Goal: Task Accomplishment & Management: Use online tool/utility

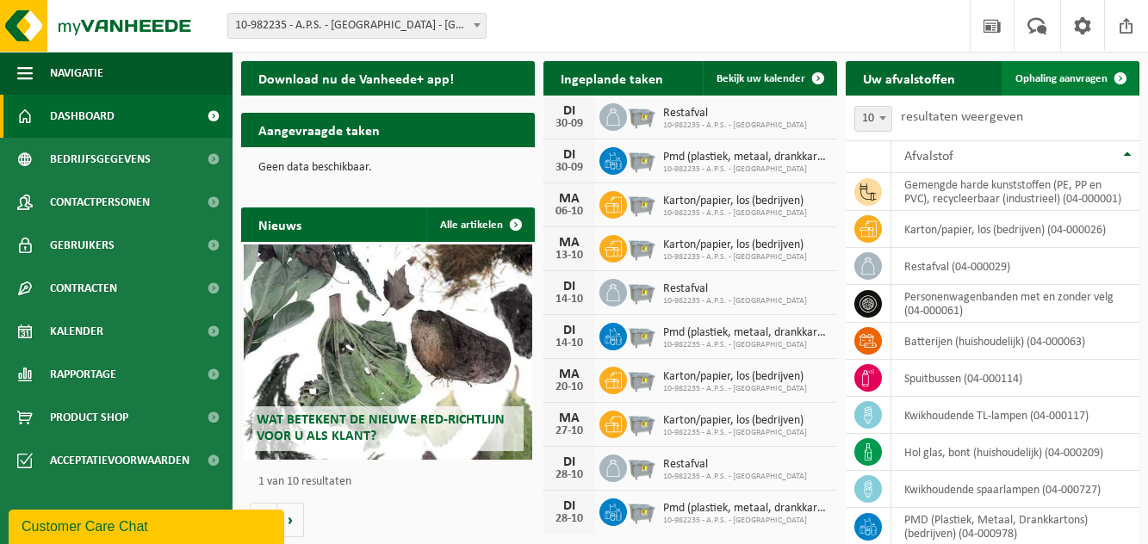
click at [1105, 83] on span at bounding box center [1120, 78] width 34 height 34
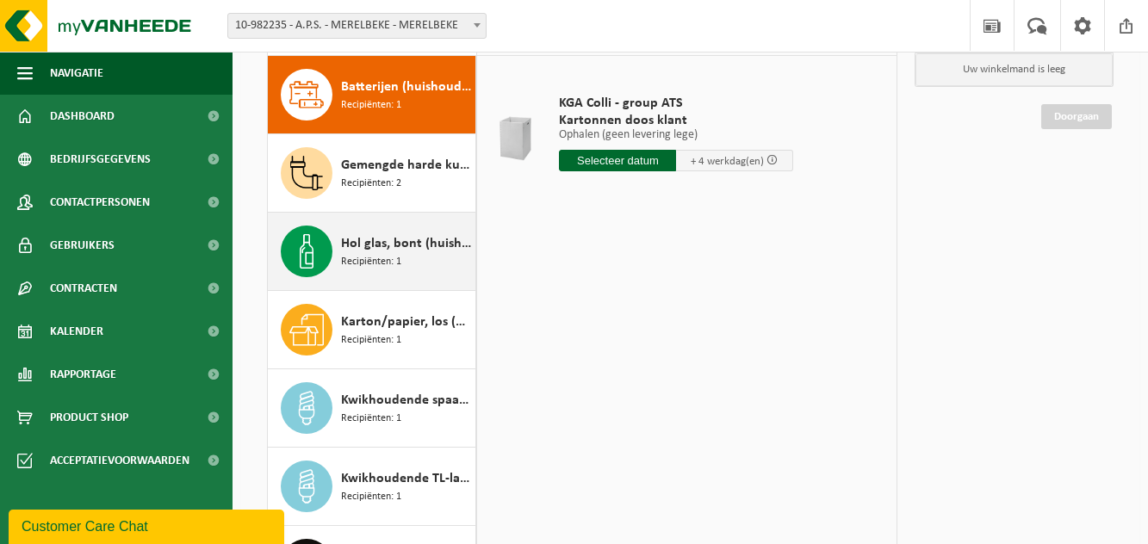
scroll to position [125, 0]
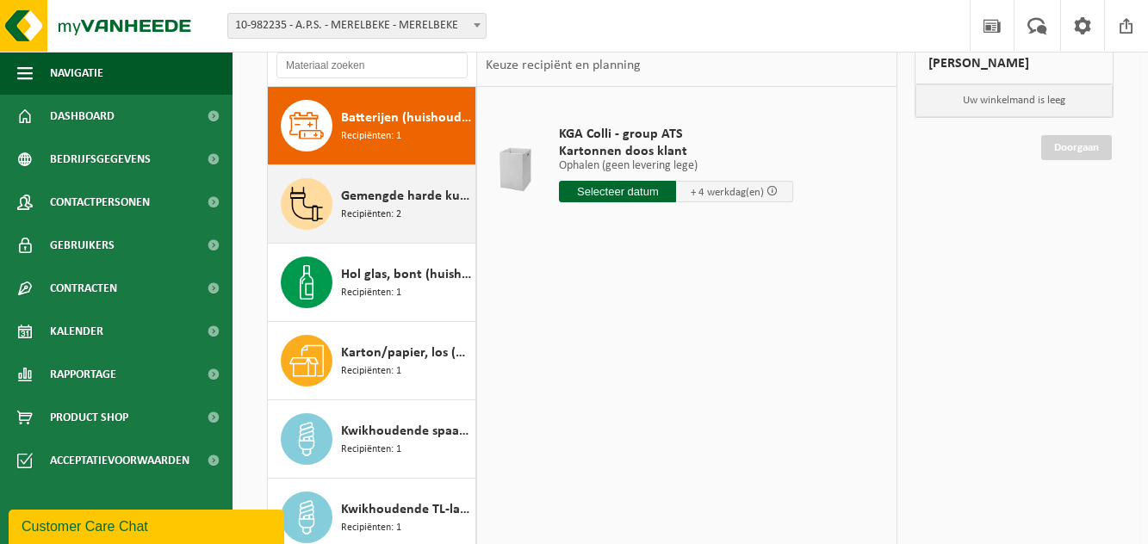
click at [408, 214] on div "Gemengde harde kunststoffen (PE, PP en PVC), recycleerbaar (industrieel) Recipi…" at bounding box center [406, 204] width 130 height 52
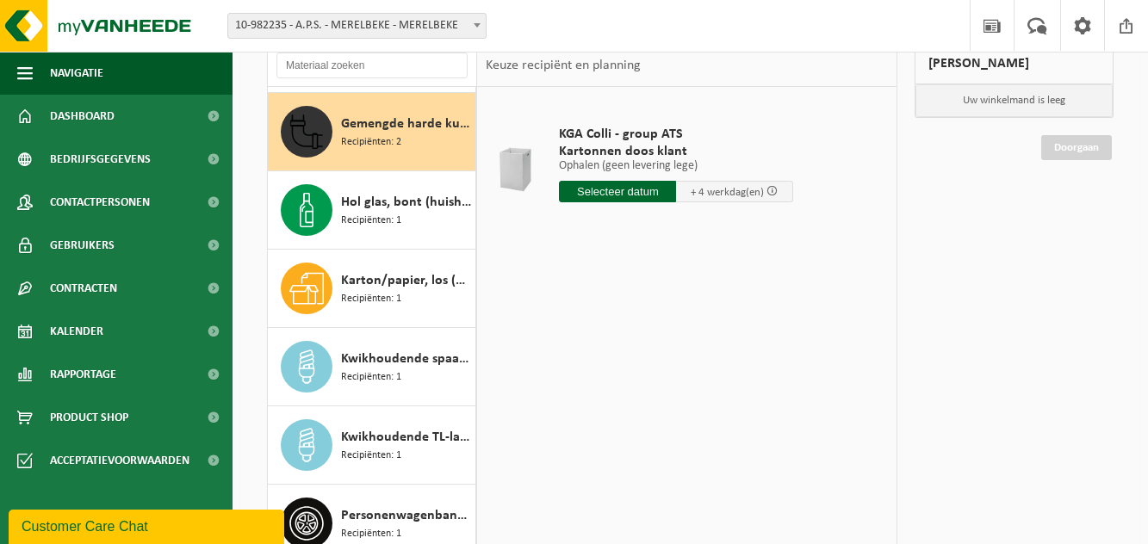
scroll to position [78, 0]
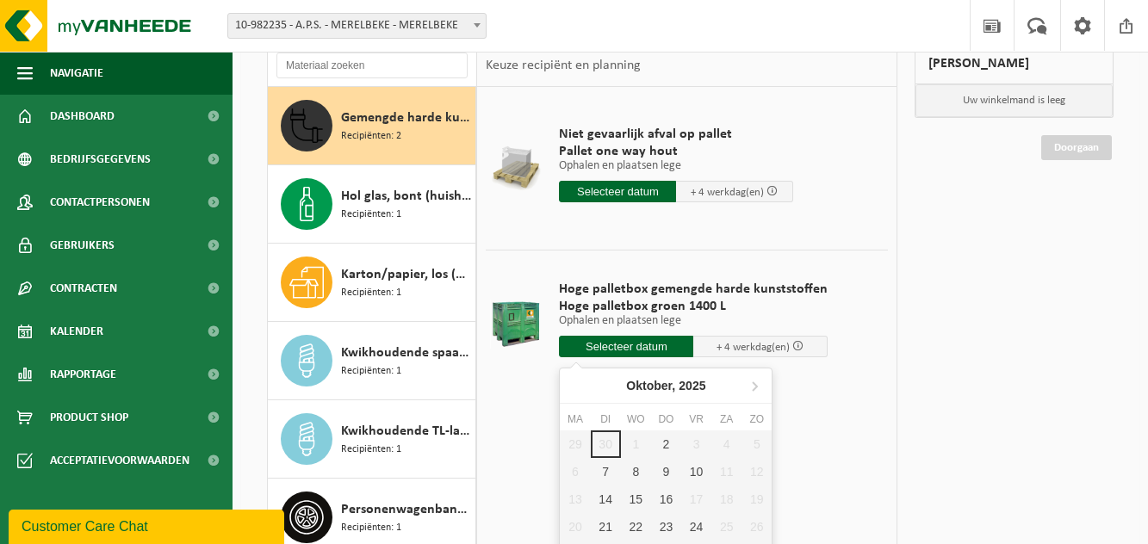
click at [641, 344] on input "text" at bounding box center [626, 347] width 134 height 22
click at [792, 346] on span at bounding box center [797, 345] width 11 height 11
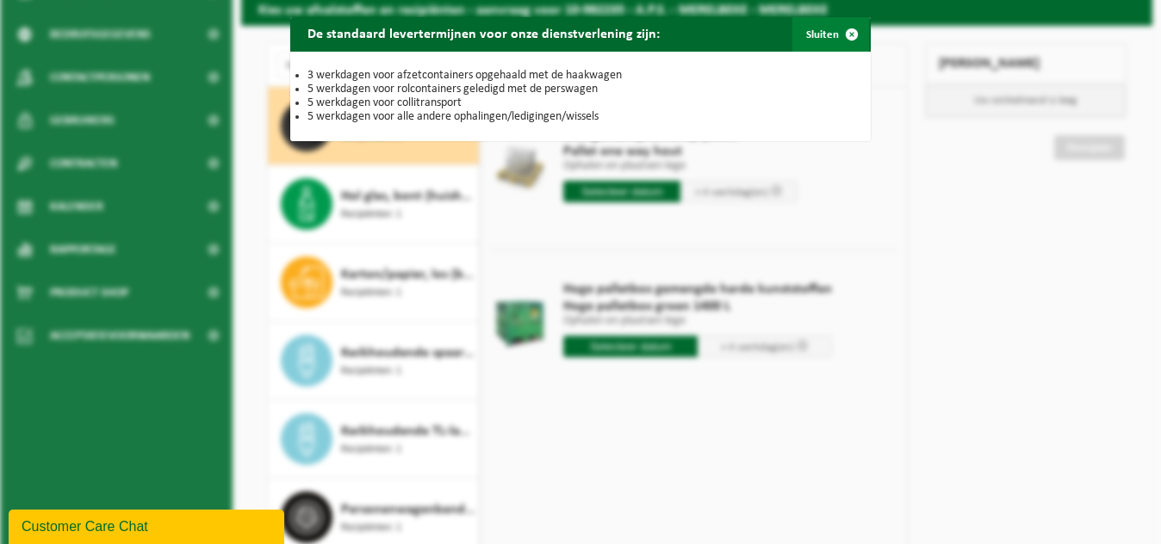
click at [851, 34] on span "button" at bounding box center [851, 34] width 34 height 34
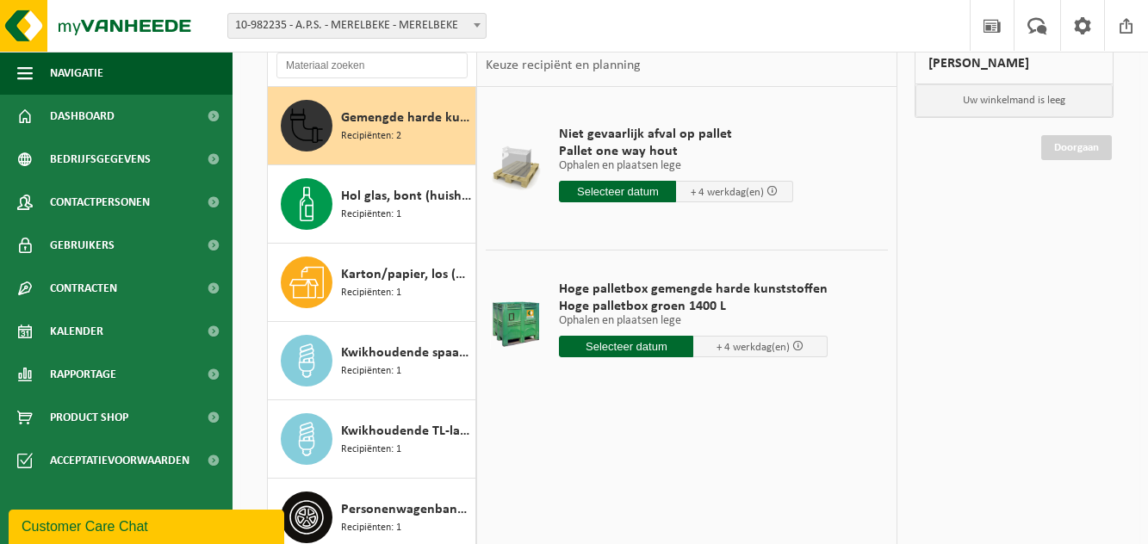
click at [628, 341] on input "text" at bounding box center [626, 347] width 134 height 22
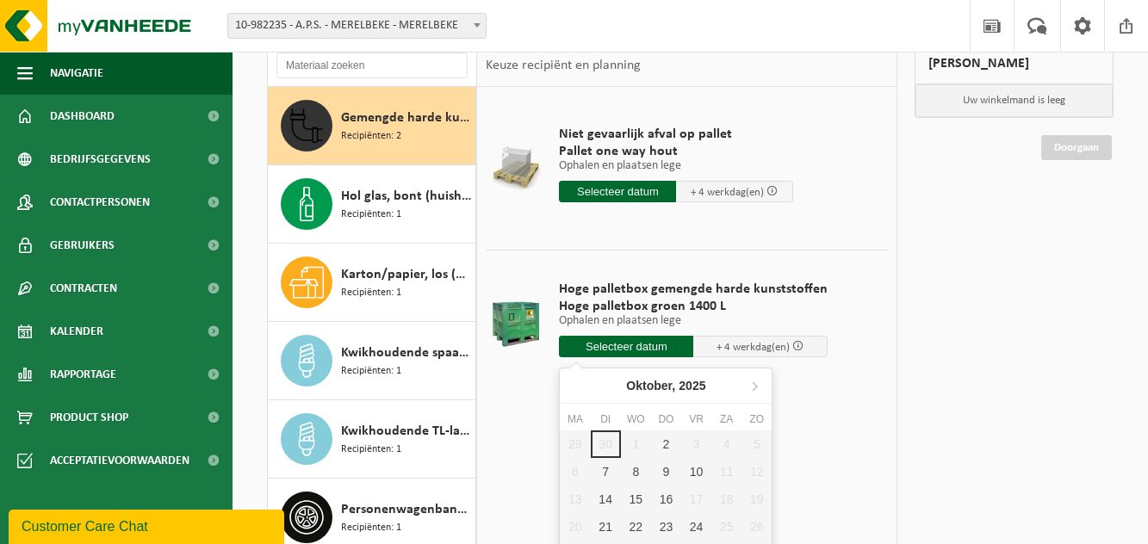
scroll to position [211, 0]
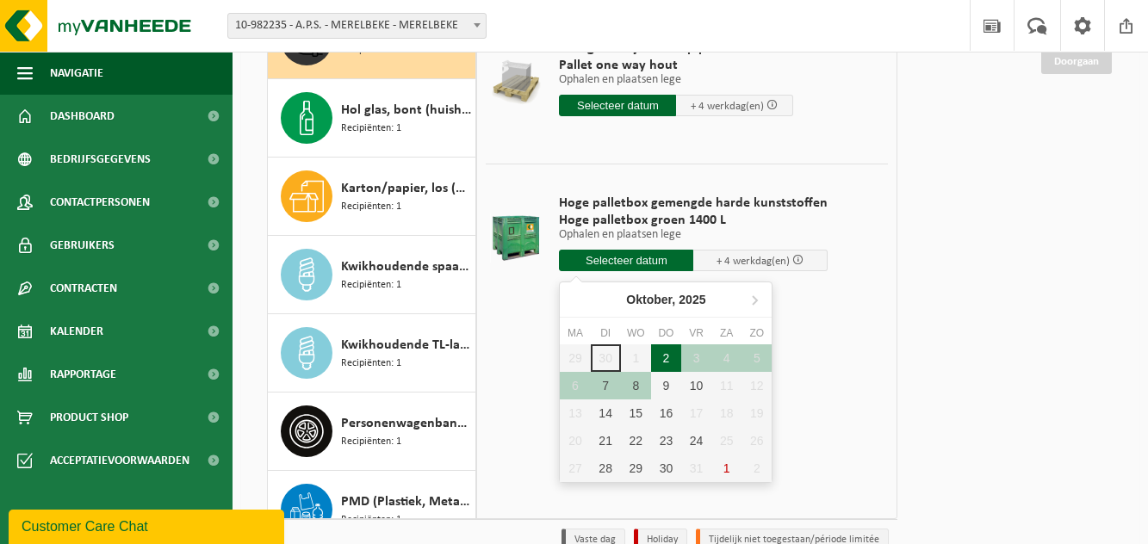
click at [665, 358] on div "2" at bounding box center [666, 358] width 30 height 28
type input "Van 2025-10-02"
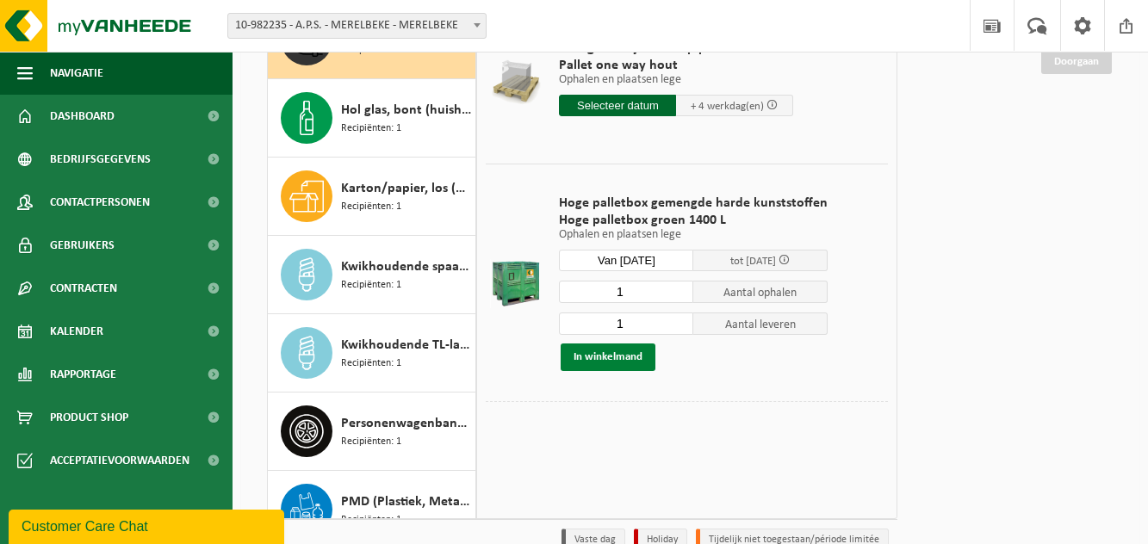
click at [628, 366] on button "In winkelmand" at bounding box center [607, 358] width 95 height 28
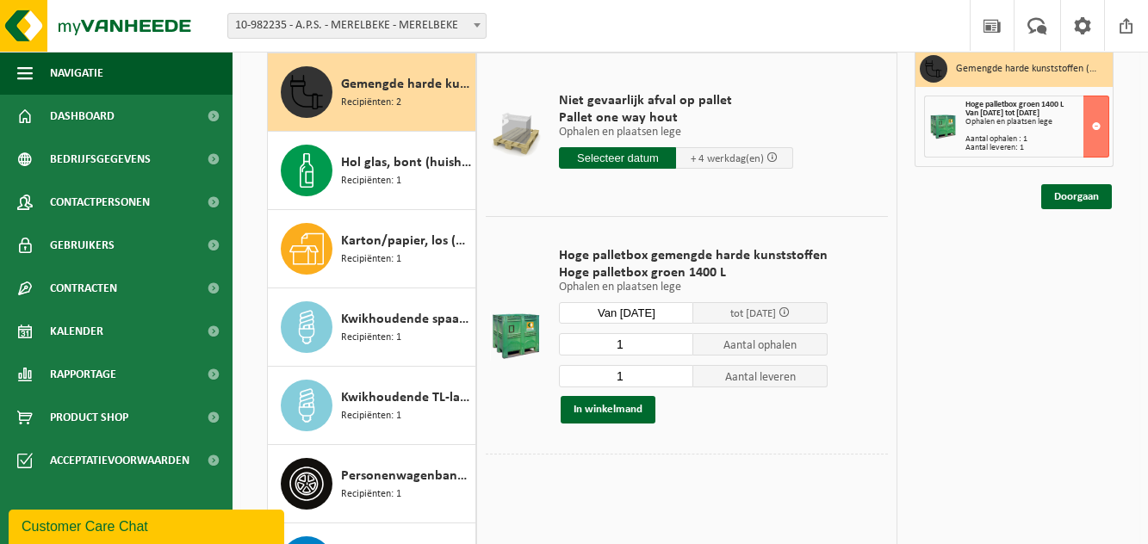
scroll to position [0, 0]
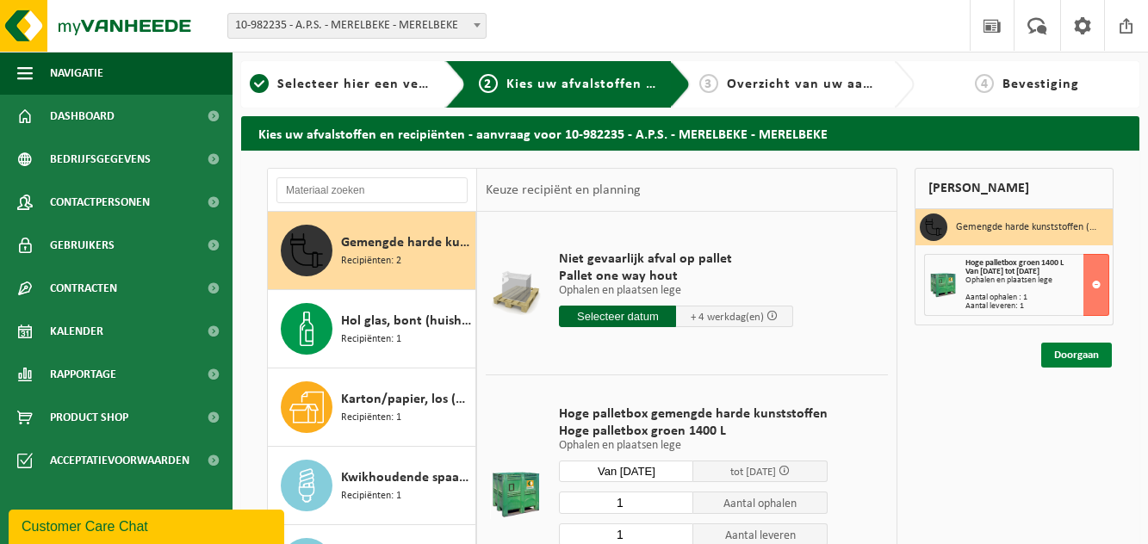
click at [1067, 356] on link "Doorgaan" at bounding box center [1076, 355] width 71 height 25
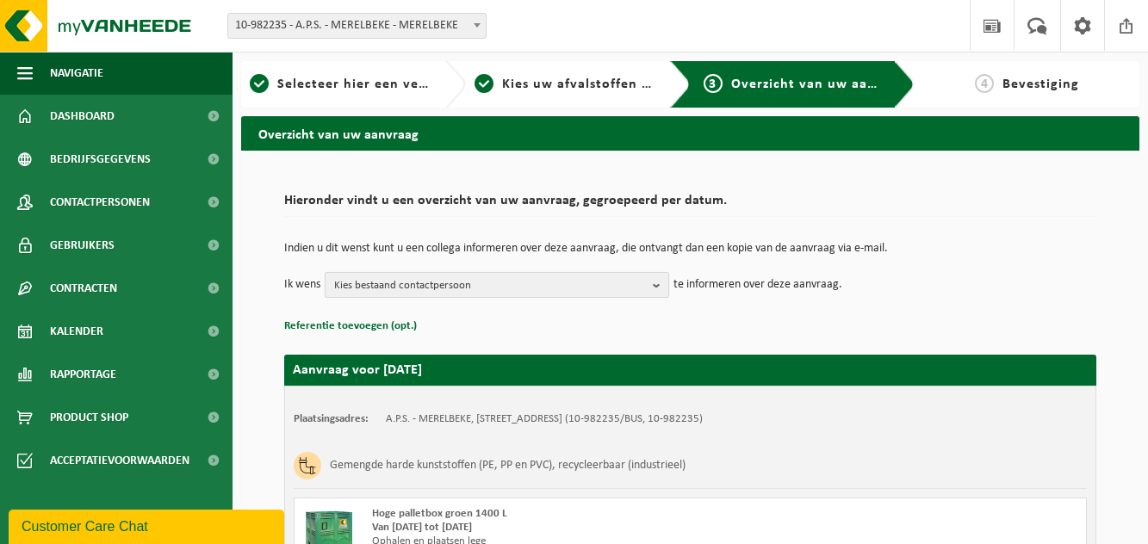
click at [511, 285] on span "Kies bestaand contactpersoon" at bounding box center [490, 286] width 312 height 26
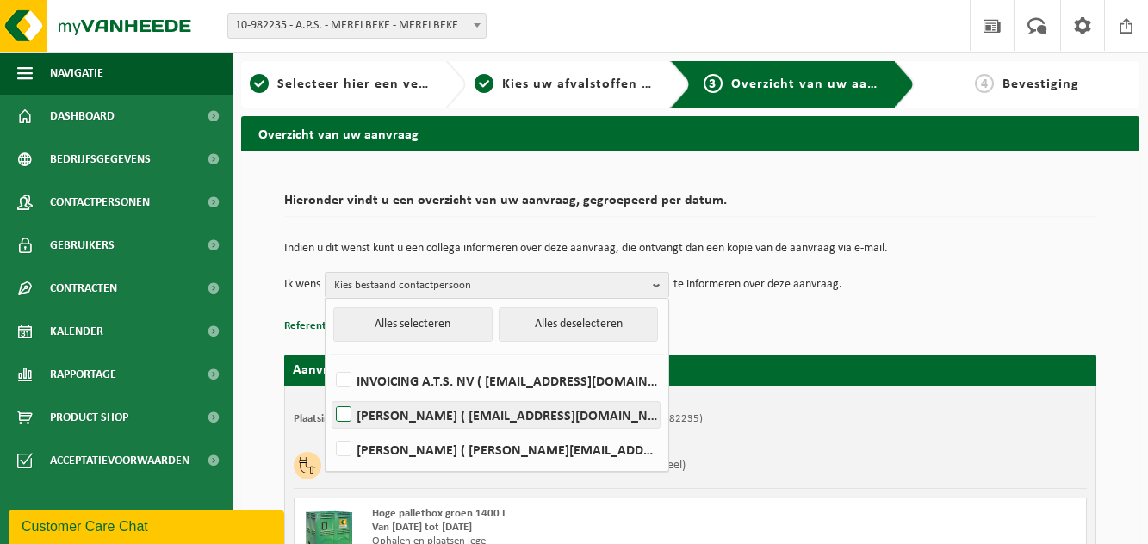
click at [352, 417] on label "CARINNE ROTSAERT ( carinne.rotsaert@aps.be )" at bounding box center [495, 415] width 327 height 26
click at [330, 393] on input "CARINNE ROTSAERT ( carinne.rotsaert@aps.be )" at bounding box center [329, 393] width 1 height 1
checkbox input "true"
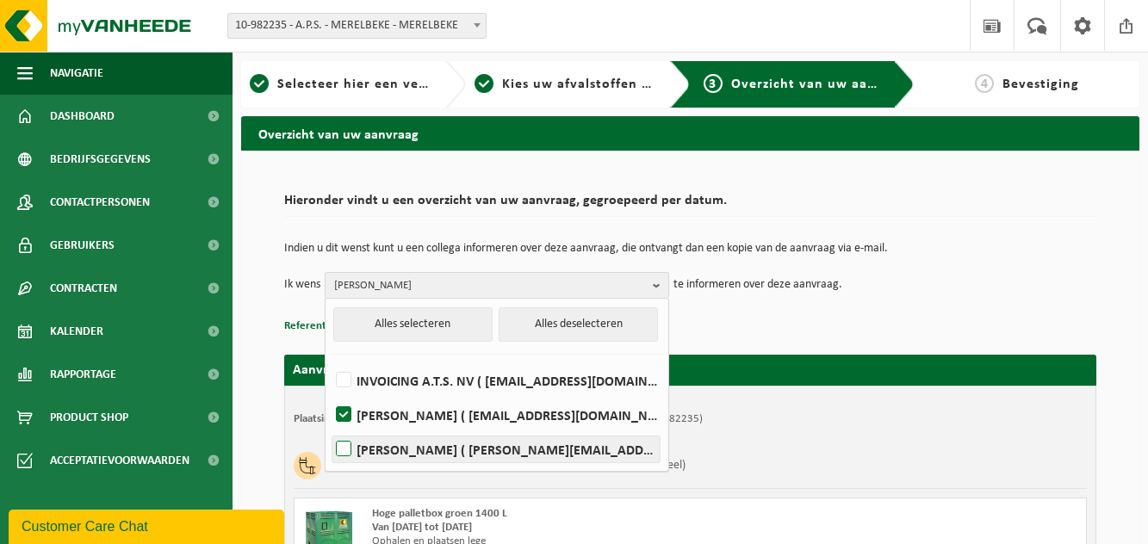
click at [348, 446] on label "CHRISTOPHE VAN HOUCKE ( christophe.van.houcke@aps.be )" at bounding box center [495, 450] width 327 height 26
click at [330, 428] on input "CHRISTOPHE VAN HOUCKE ( christophe.van.houcke@aps.be )" at bounding box center [329, 427] width 1 height 1
checkbox input "true"
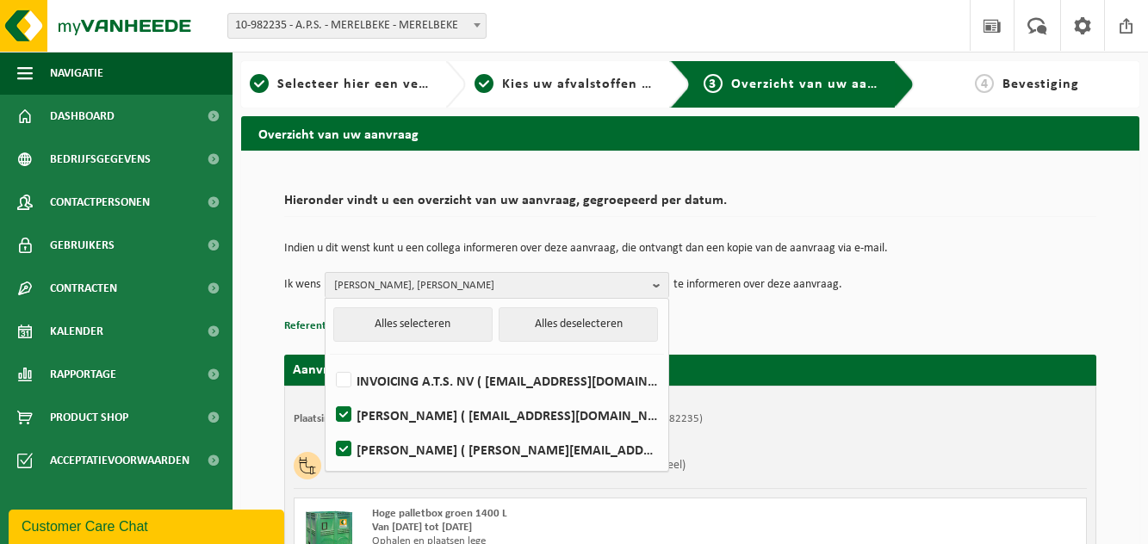
click at [773, 305] on div "Indien u dit wenst kunt u een collega informeren over deze aanvraag, die ontvan…" at bounding box center [690, 271] width 812 height 90
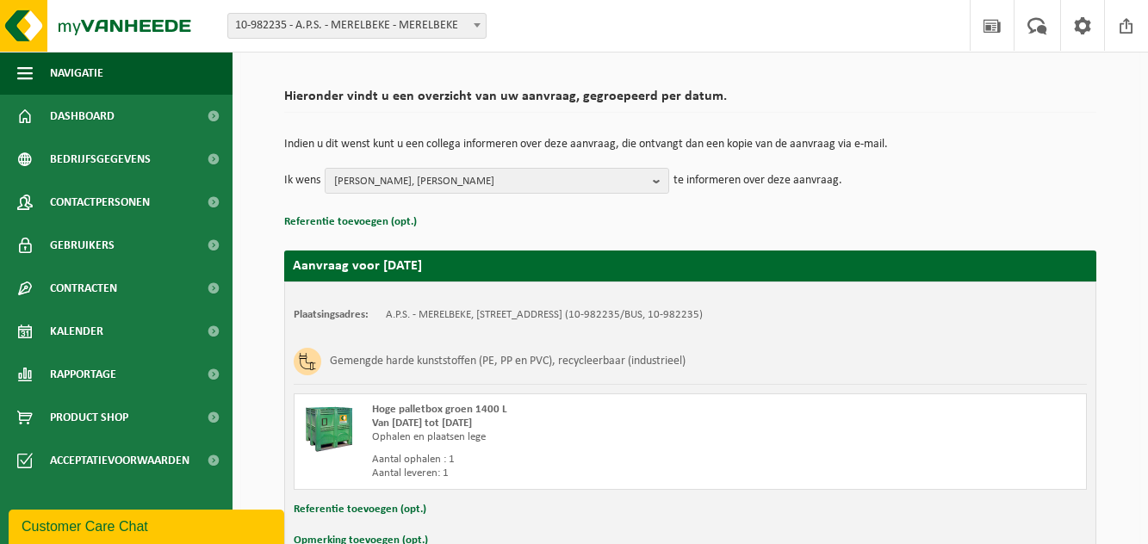
scroll to position [208, 0]
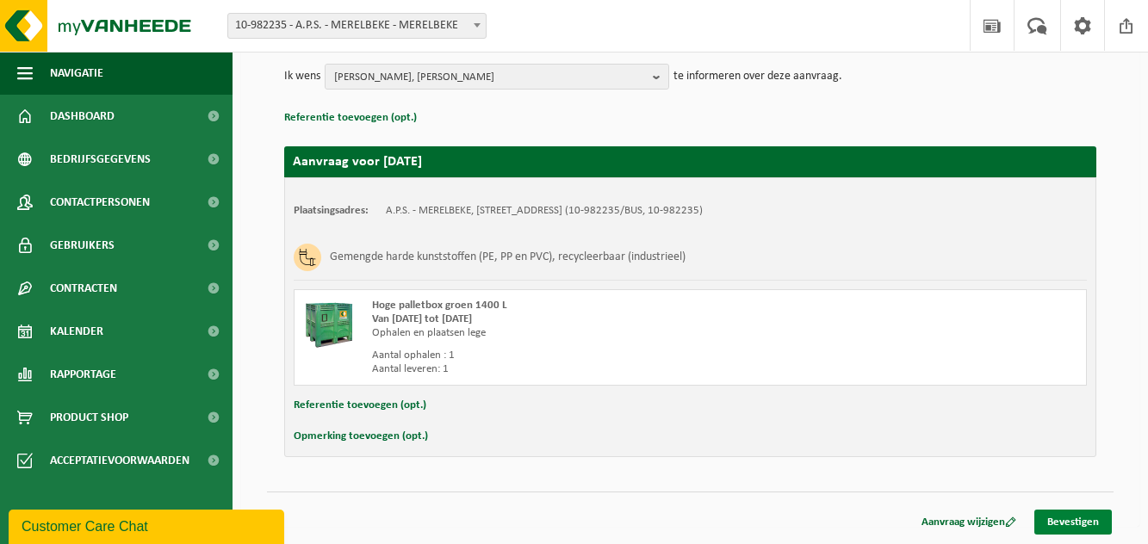
click at [1058, 523] on link "Bevestigen" at bounding box center [1072, 522] width 77 height 25
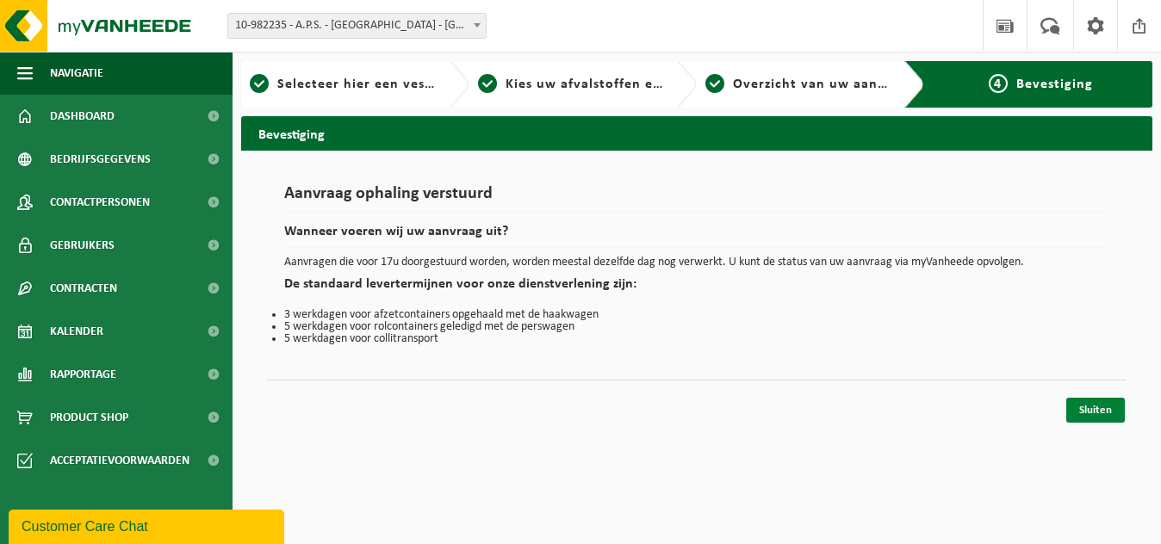
click at [1088, 405] on link "Sluiten" at bounding box center [1095, 410] width 59 height 25
